Goal: Task Accomplishment & Management: Manage account settings

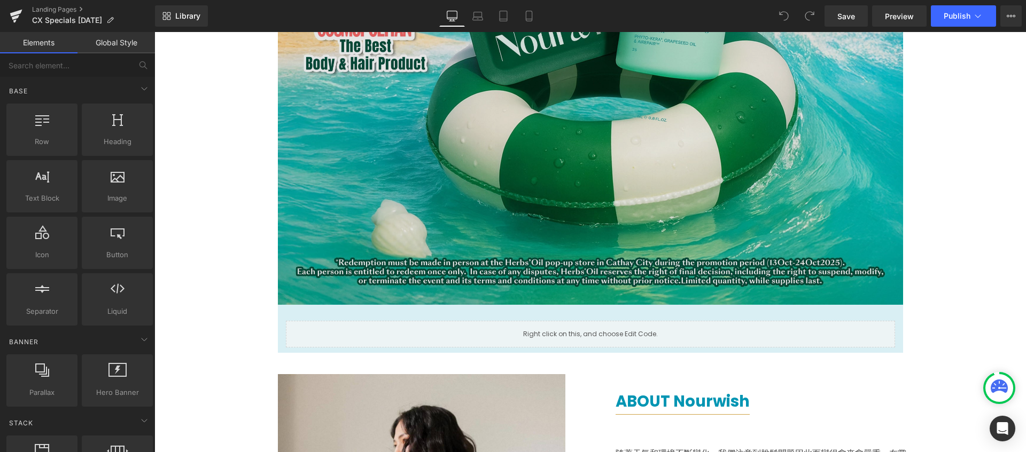
scroll to position [365, 0]
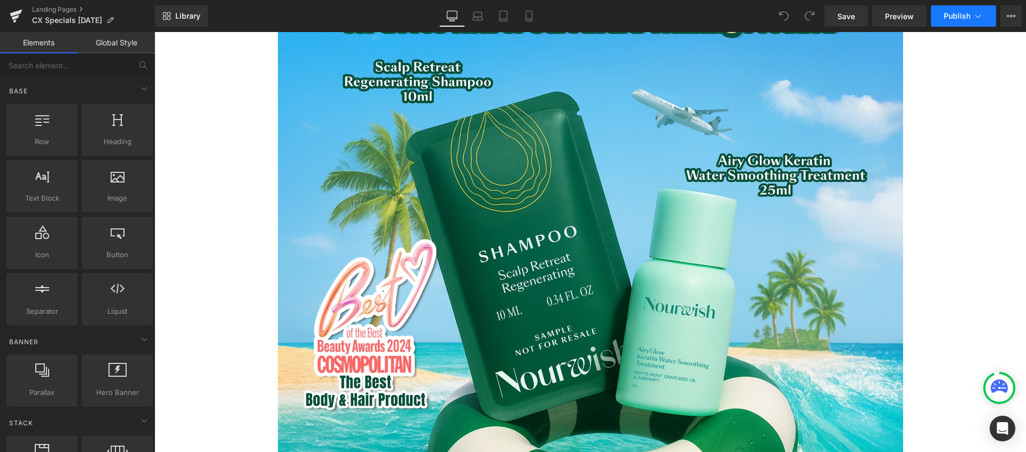
click at [979, 18] on icon at bounding box center [977, 16] width 11 height 11
click at [1014, 15] on icon at bounding box center [1010, 16] width 9 height 9
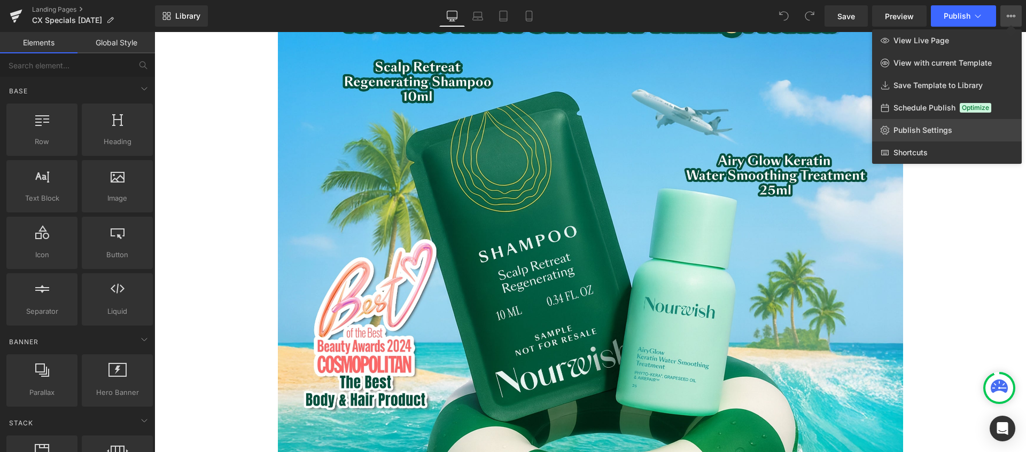
click at [932, 134] on span "Publish Settings" at bounding box center [922, 131] width 59 height 10
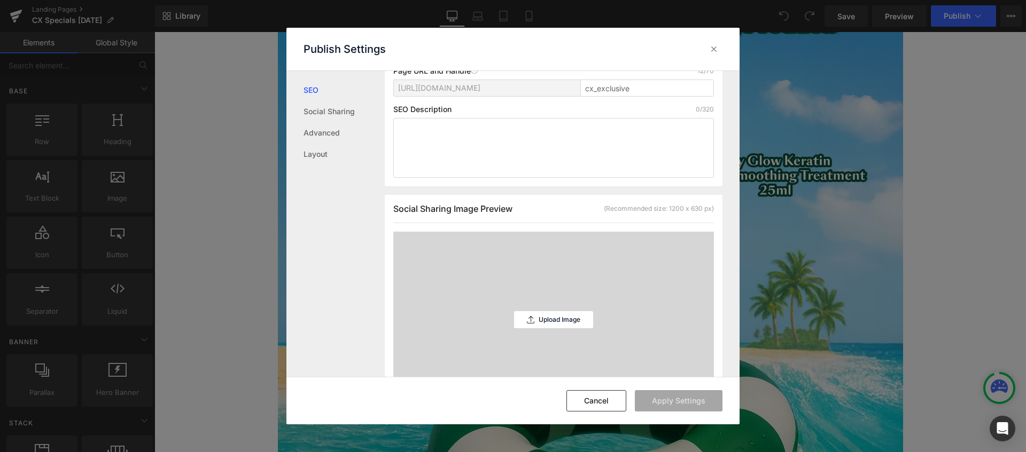
scroll to position [0, 0]
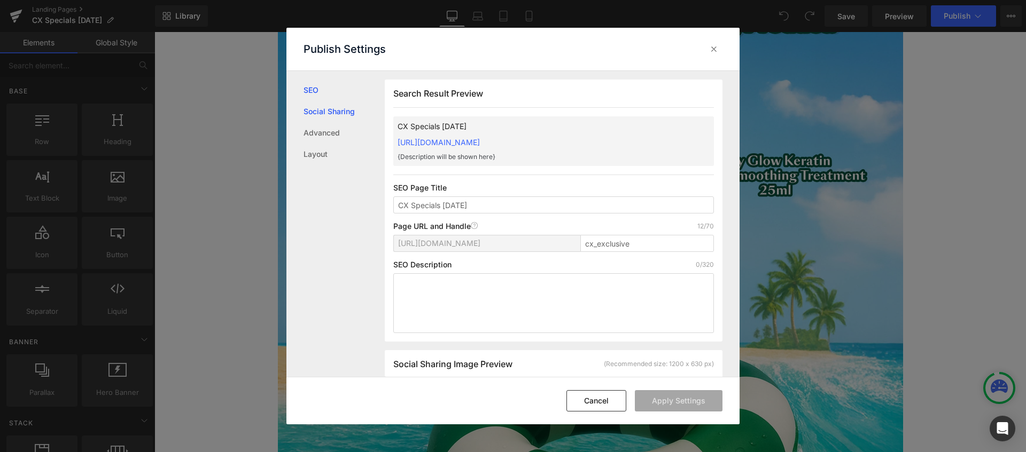
click at [319, 111] on link "Social Sharing" at bounding box center [343, 111] width 81 height 21
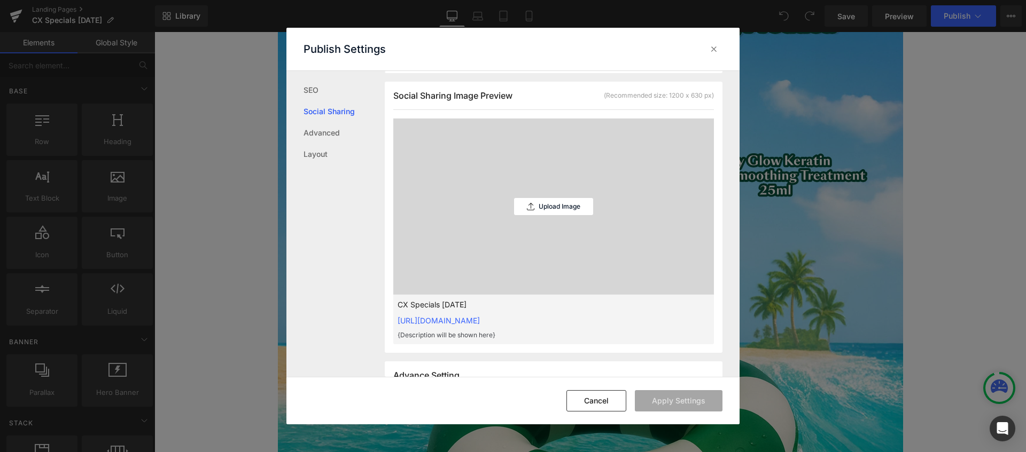
scroll to position [271, 0]
click at [330, 136] on link "Advanced" at bounding box center [343, 132] width 81 height 21
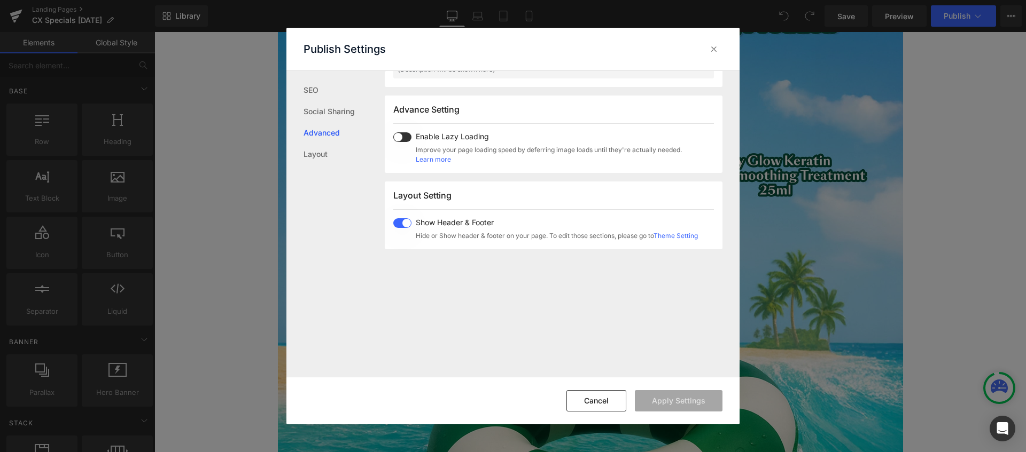
scroll to position [551, 0]
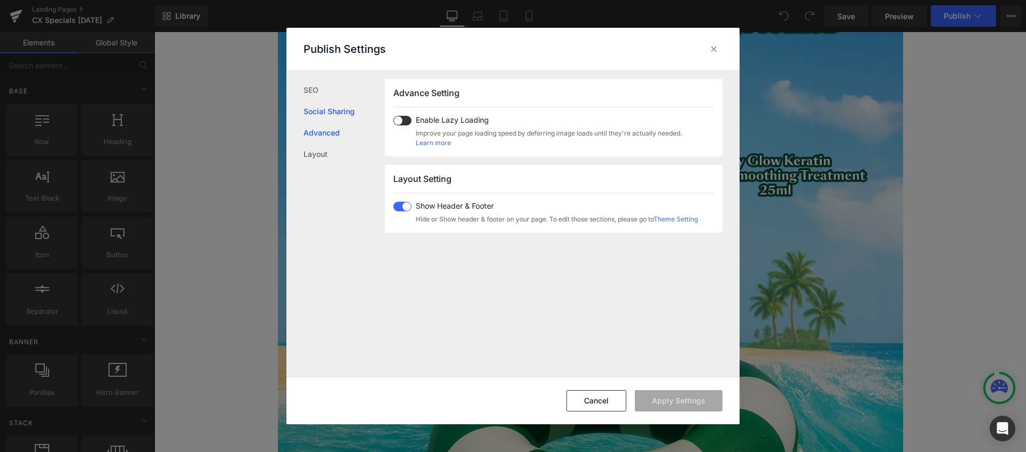
click at [324, 104] on link "Social Sharing" at bounding box center [343, 111] width 81 height 21
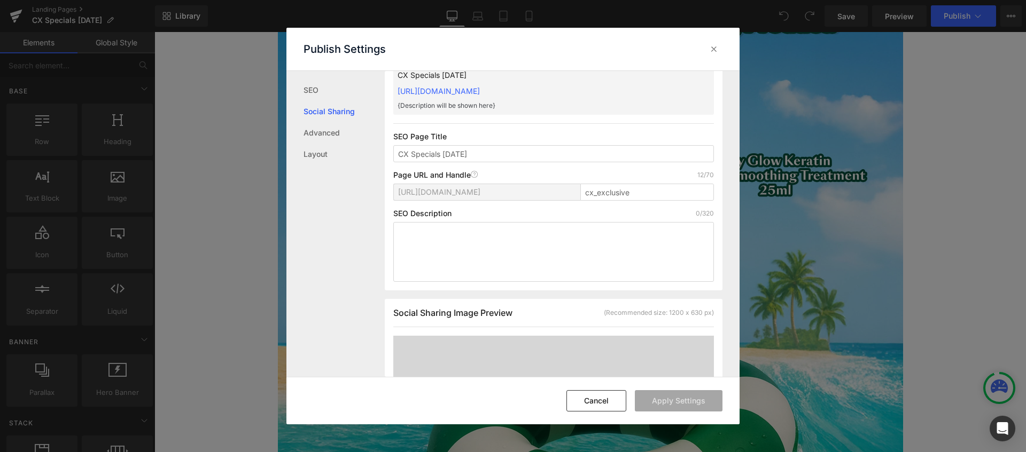
scroll to position [0, 0]
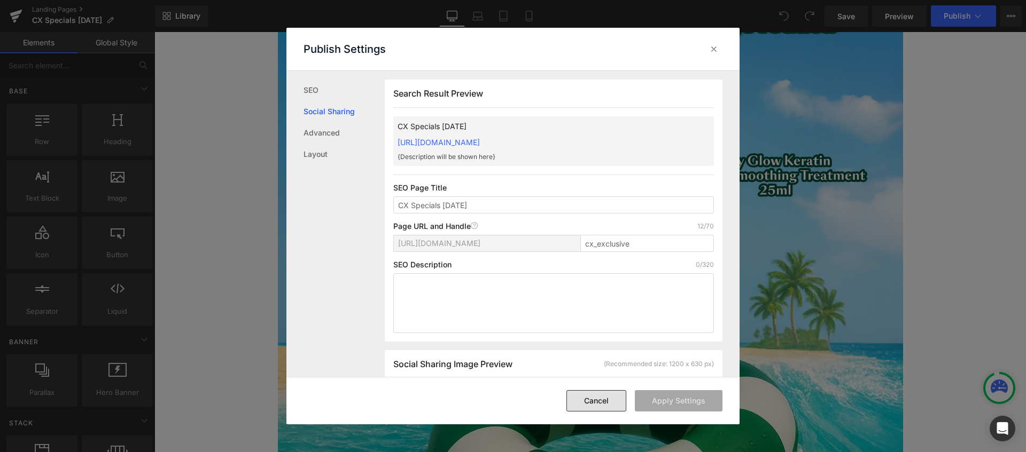
click at [597, 404] on button "Cancel" at bounding box center [596, 401] width 60 height 21
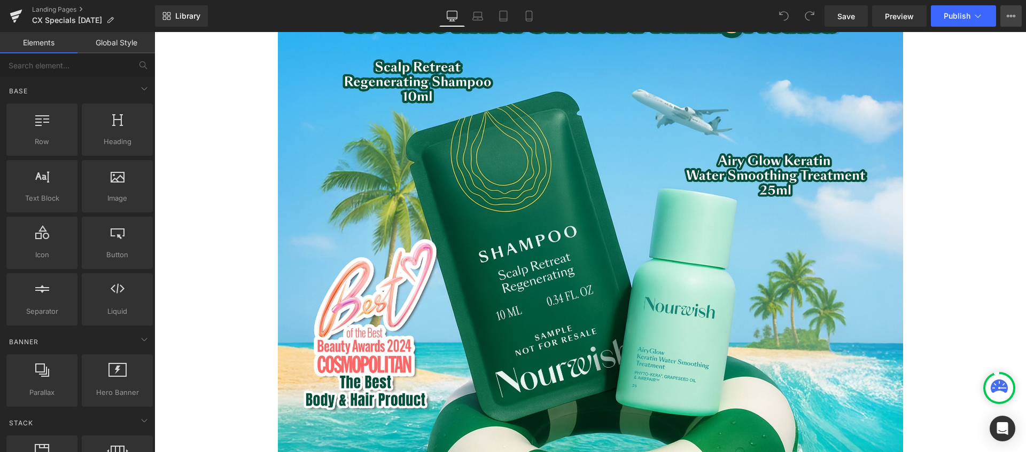
click at [1004, 17] on button "View Live Page View with current Template Save Template to Library Schedule Pub…" at bounding box center [1010, 15] width 21 height 21
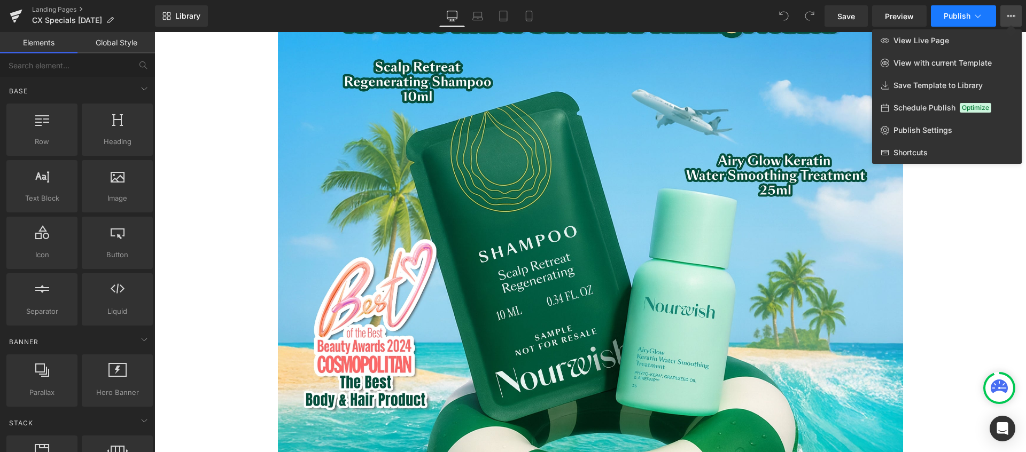
click at [973, 18] on icon at bounding box center [977, 16] width 11 height 11
click at [49, 11] on link "Landing Pages" at bounding box center [93, 9] width 123 height 9
